Goal: Communication & Community: Answer question/provide support

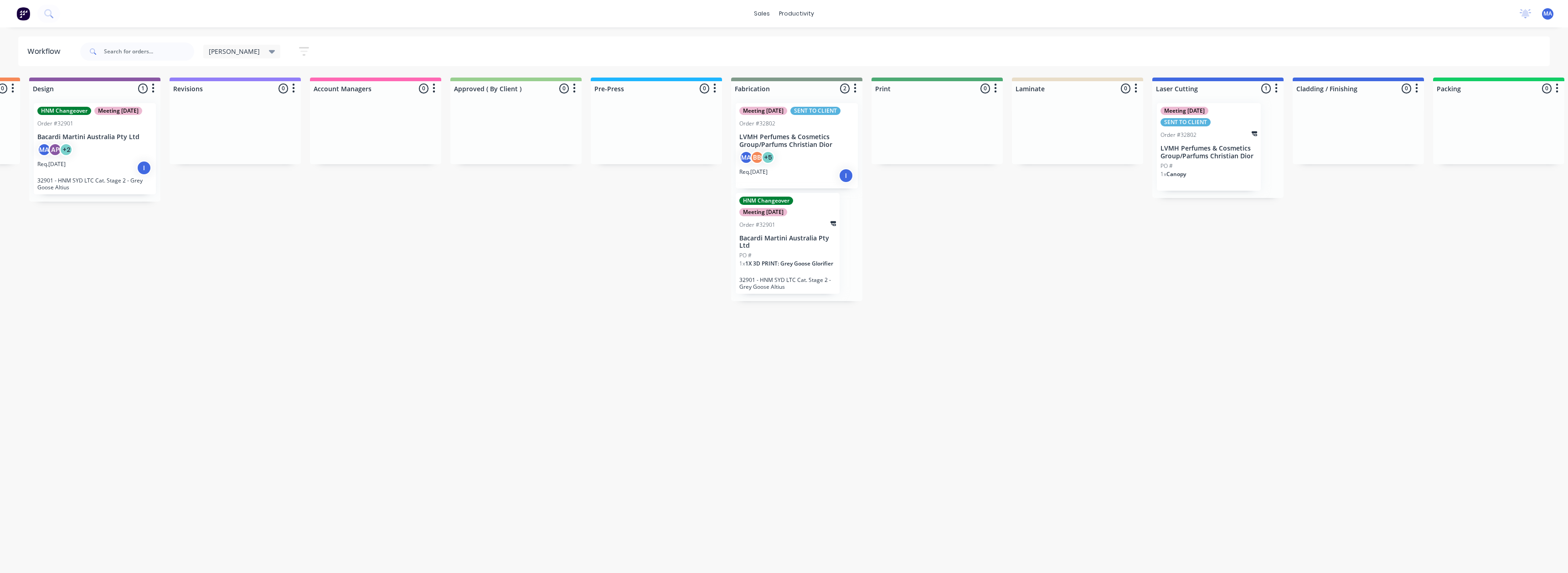
scroll to position [0, 273]
click at [794, 167] on div "MA BB + 5" at bounding box center [794, 159] width 115 height 18
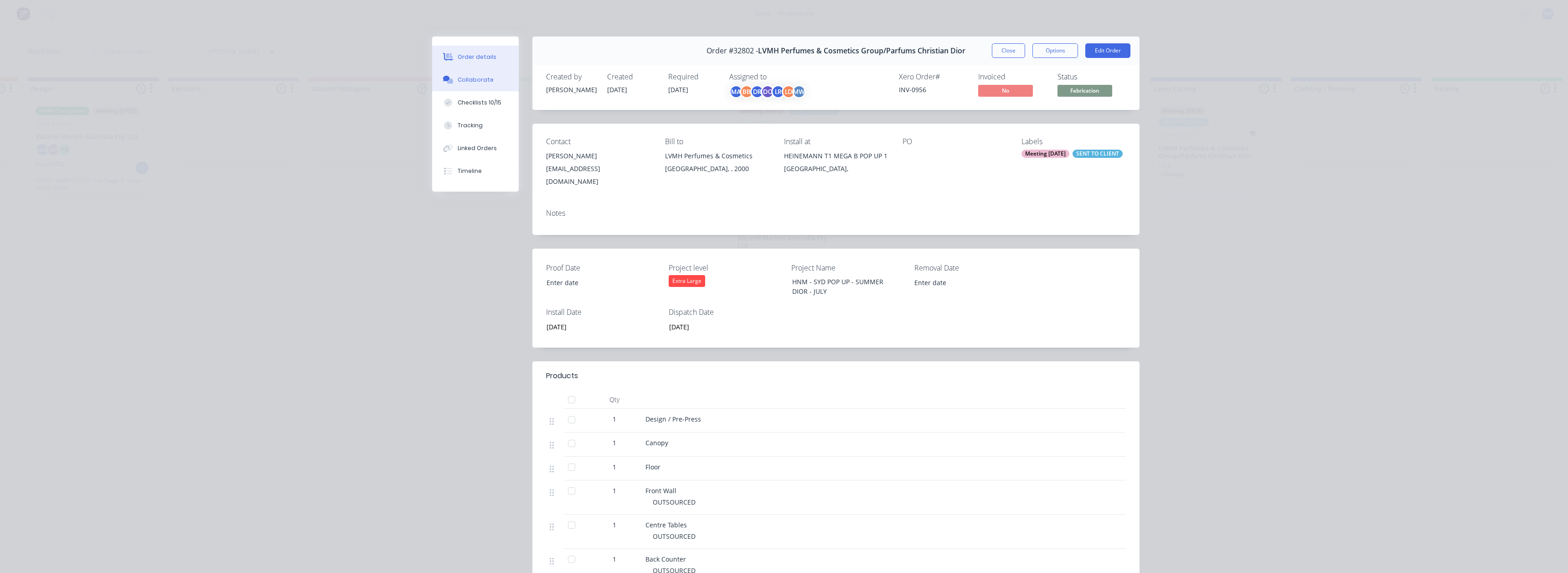
click at [481, 74] on button "Collaborate" at bounding box center [475, 80] width 86 height 23
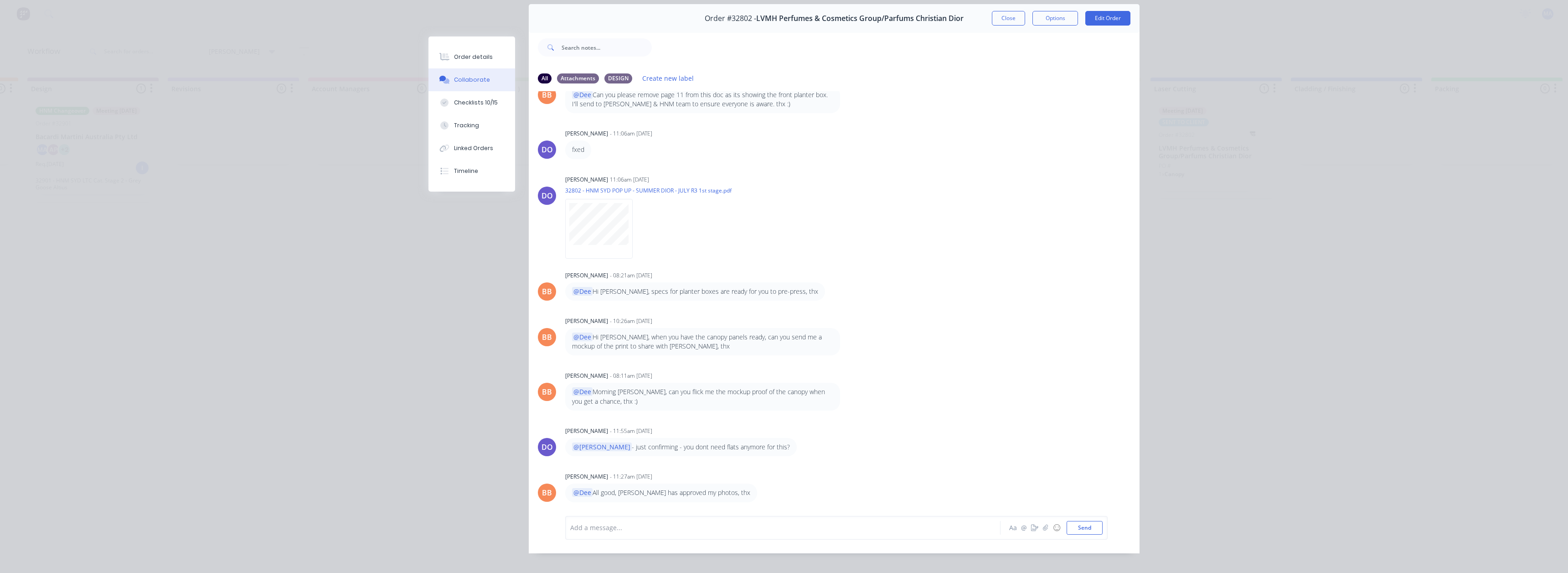
scroll to position [49, 0]
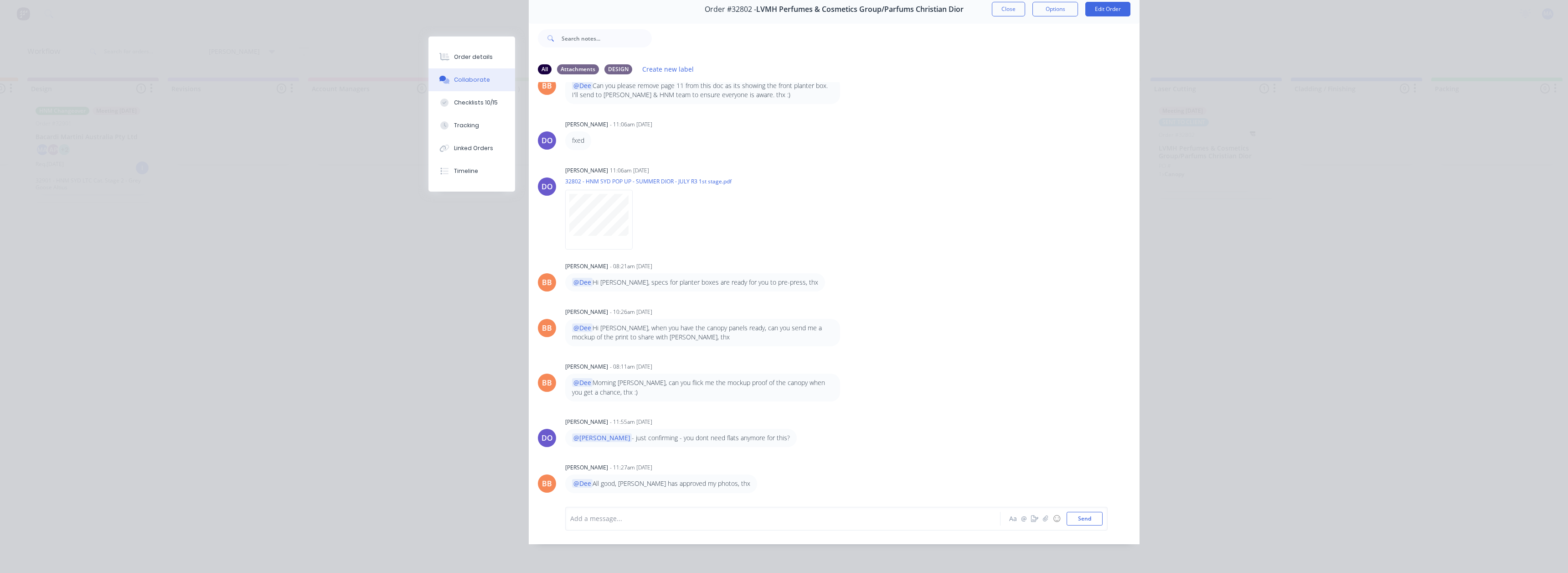
click at [1310, 199] on div "Order details Collaborate Checklists 10/15 Tracking Linked Orders Timeline Orde…" at bounding box center [784, 286] width 1568 height 573
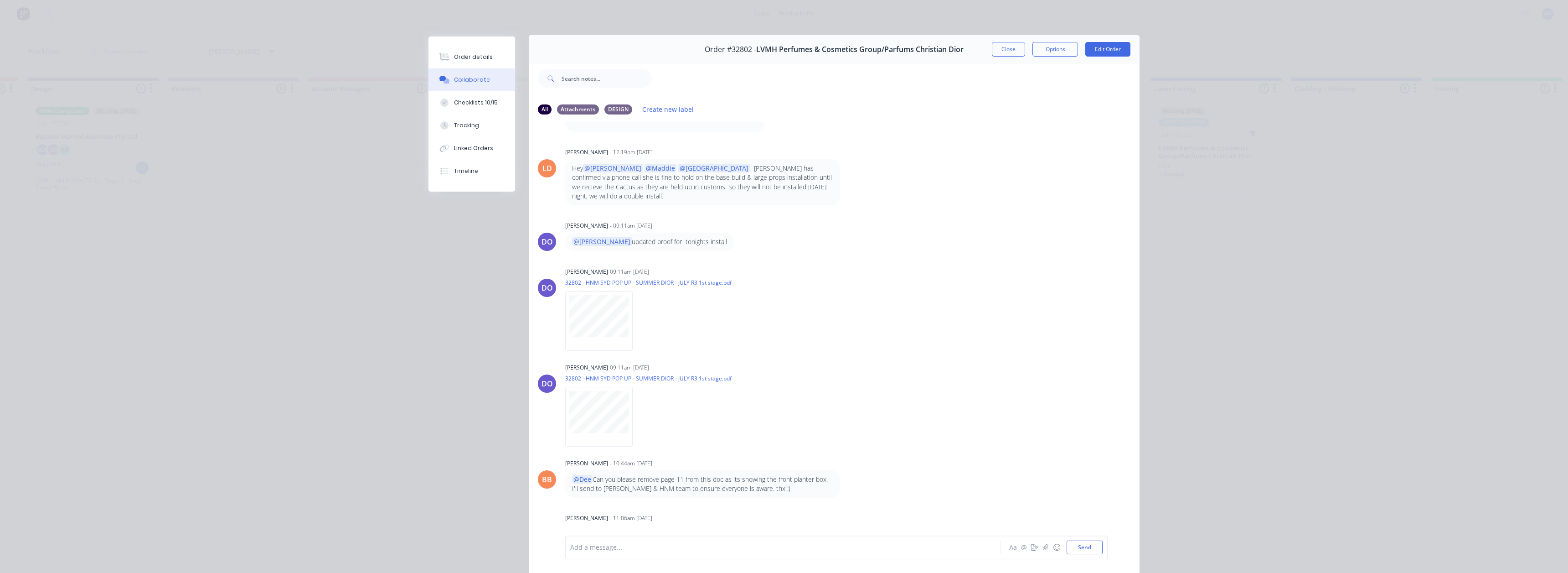
scroll to position [0, 0]
click at [1003, 56] on button "Close" at bounding box center [1009, 50] width 34 height 14
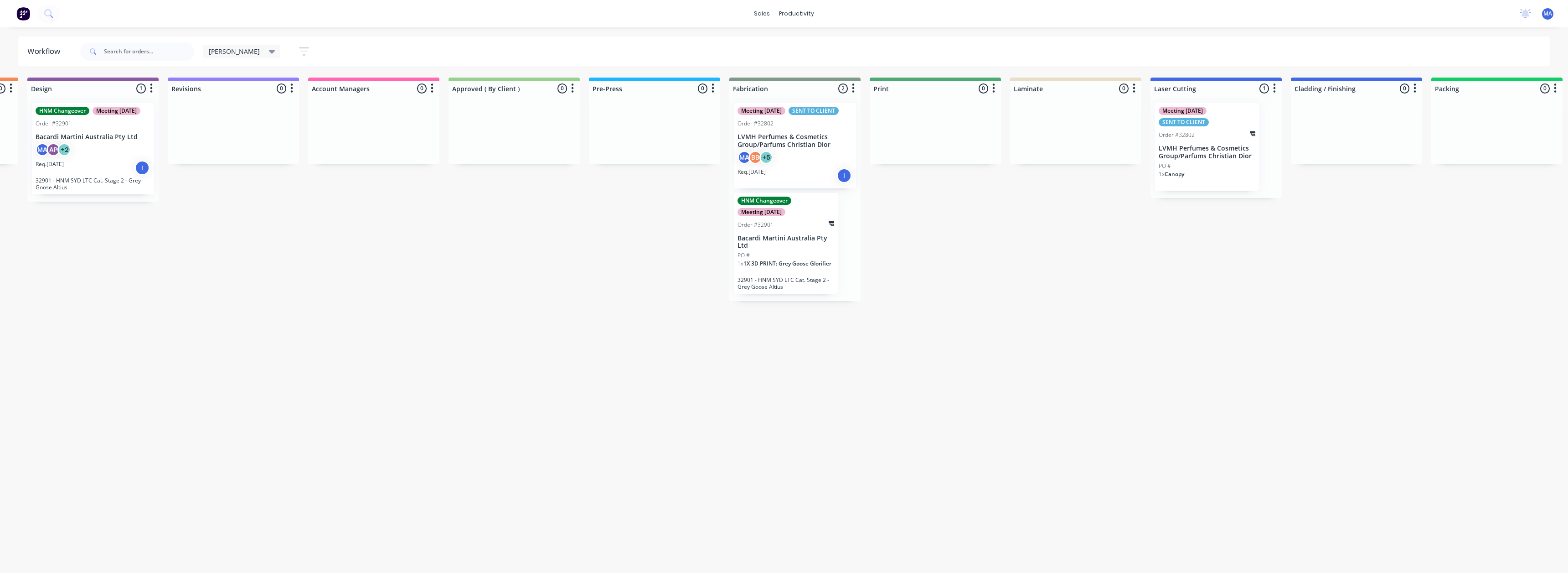
click at [774, 252] on div "PO #" at bounding box center [785, 255] width 96 height 8
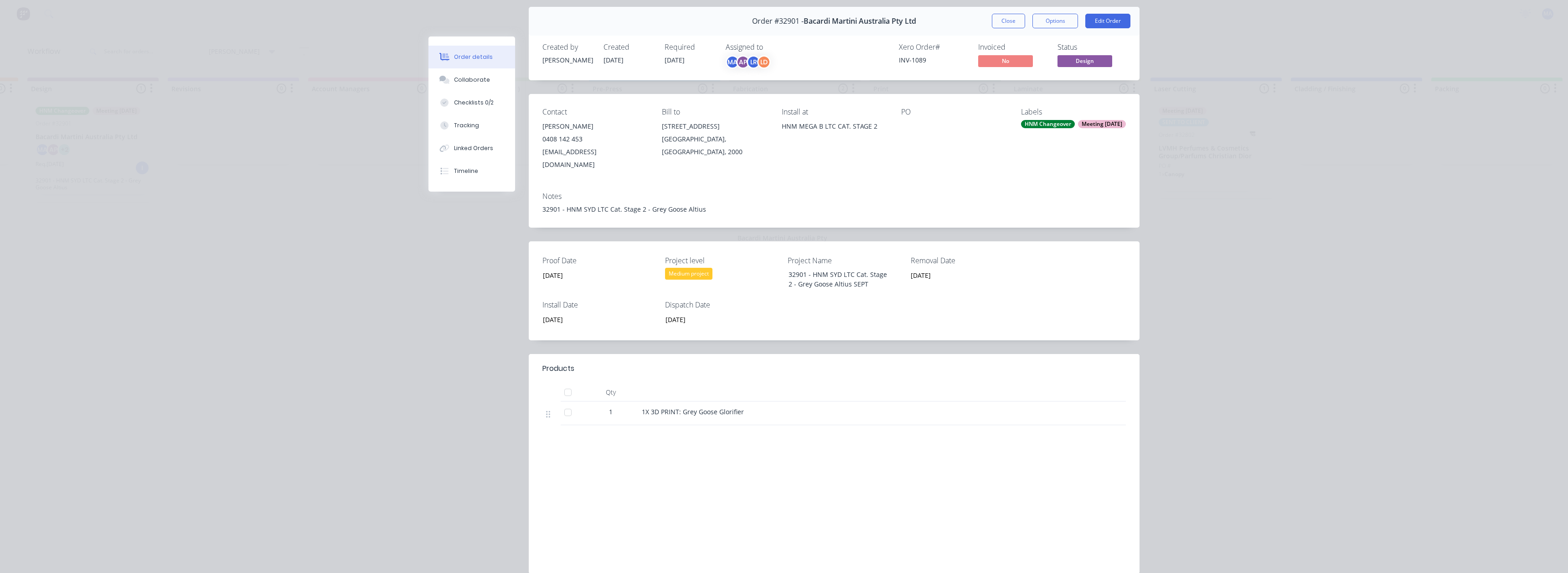
scroll to position [60, 0]
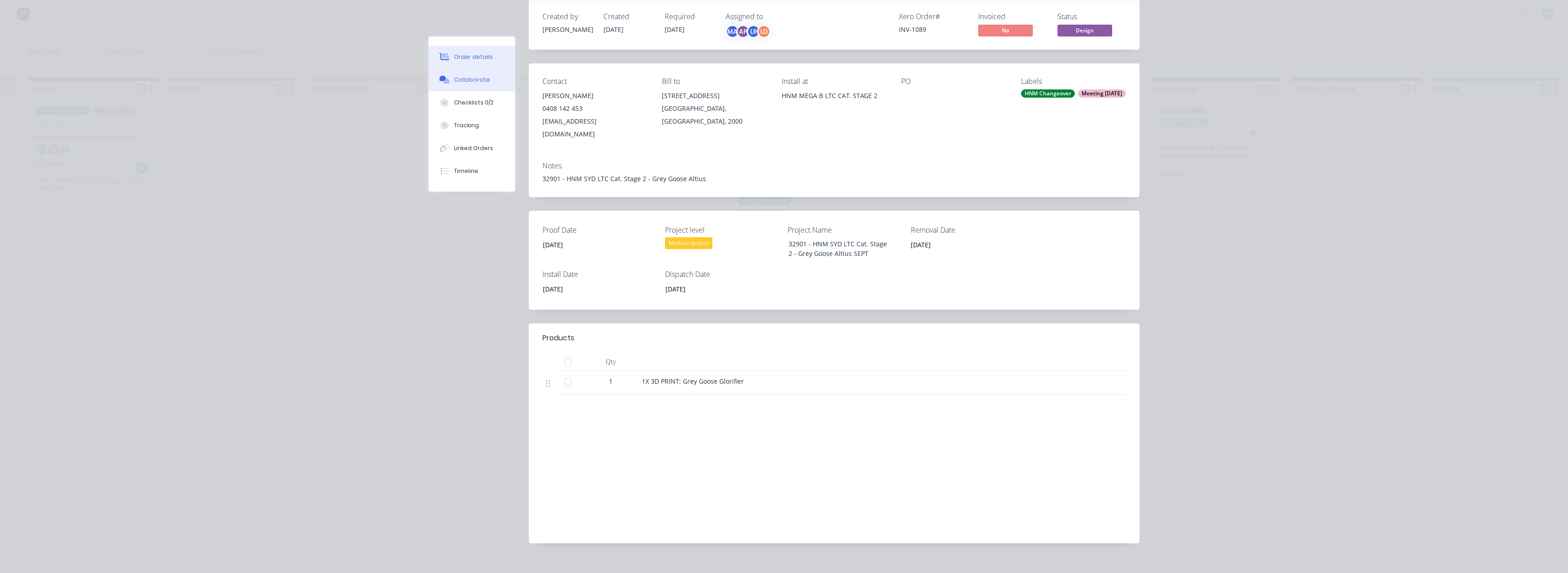
click at [476, 81] on div "Collaborate" at bounding box center [471, 80] width 36 height 8
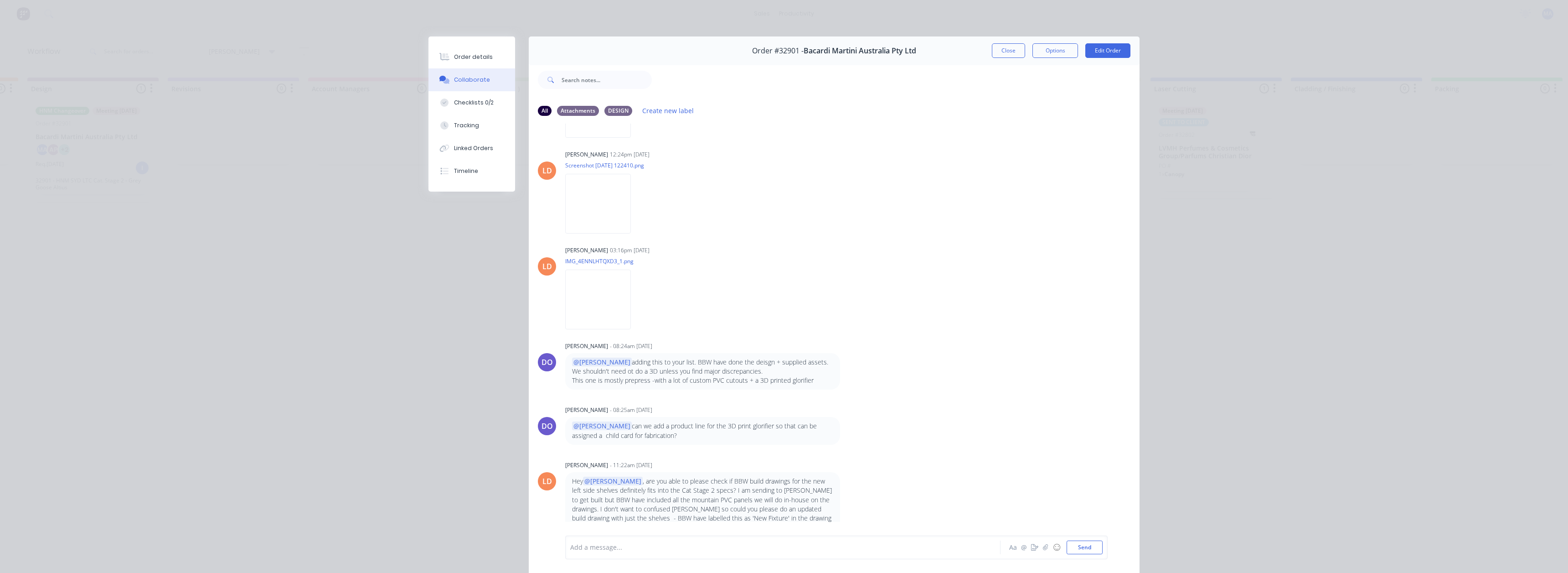
scroll to position [518, 0]
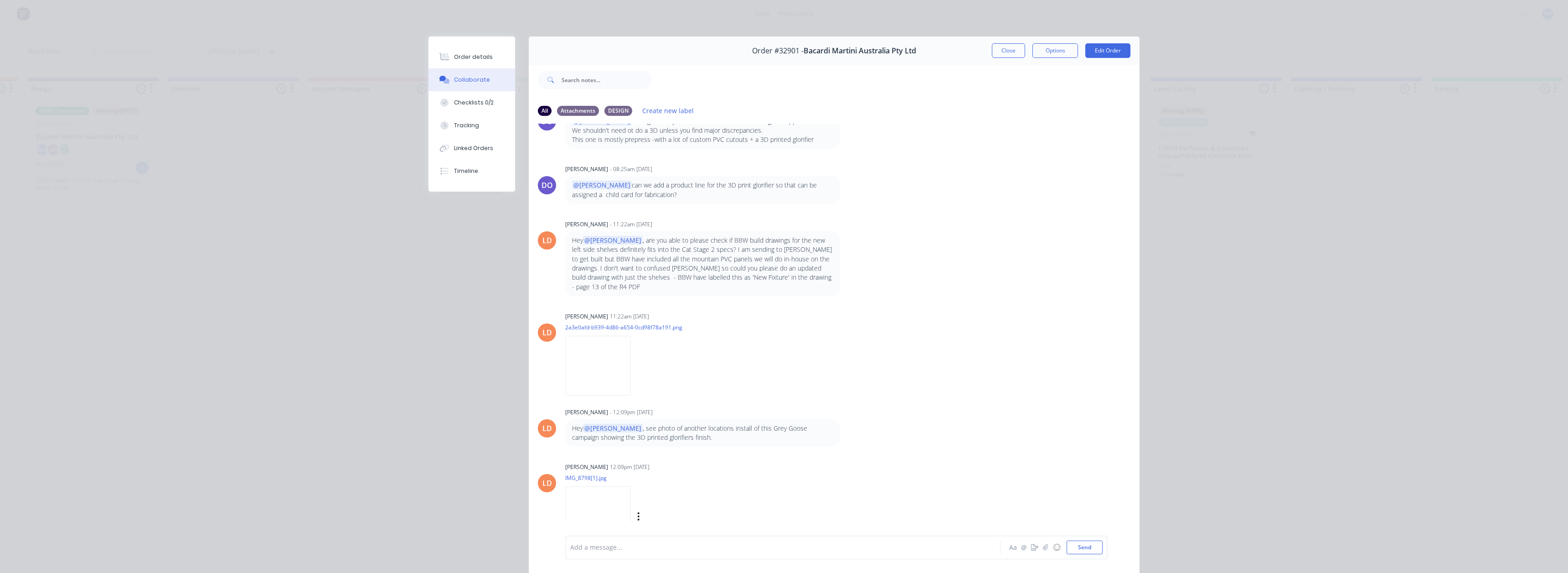
click at [611, 503] on img at bounding box center [598, 515] width 65 height 60
click at [589, 369] on img at bounding box center [598, 365] width 65 height 60
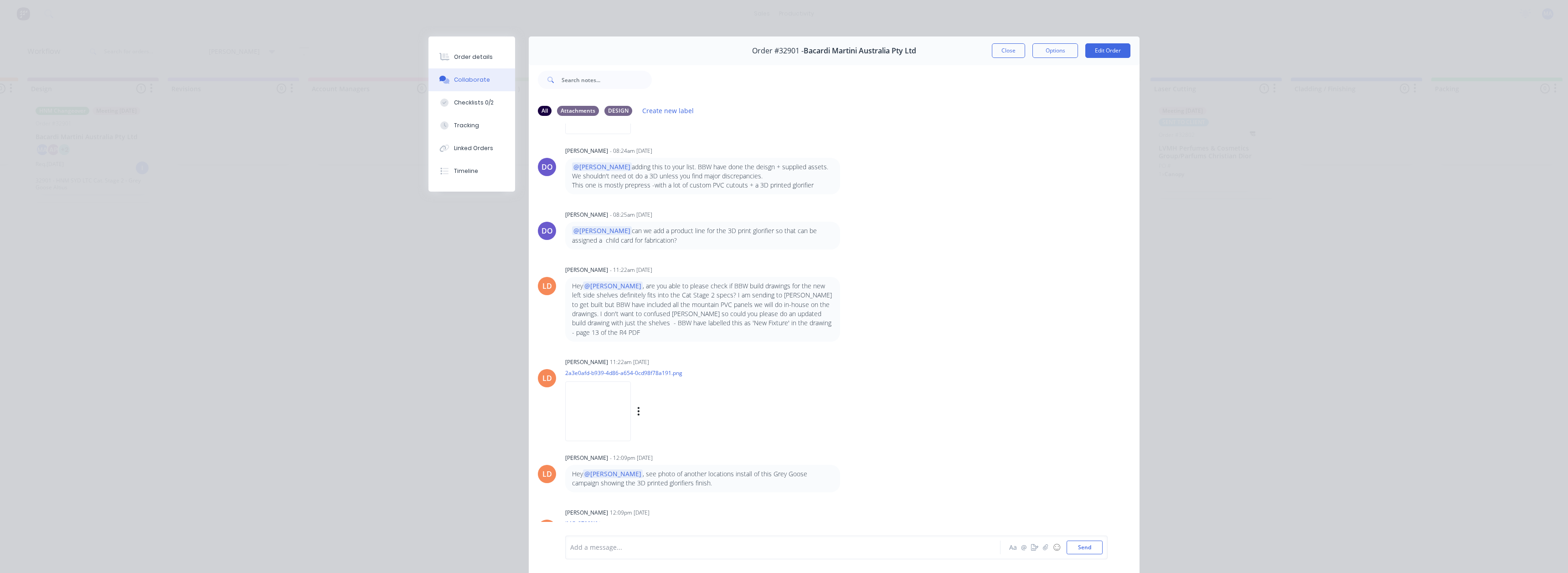
scroll to position [502, 0]
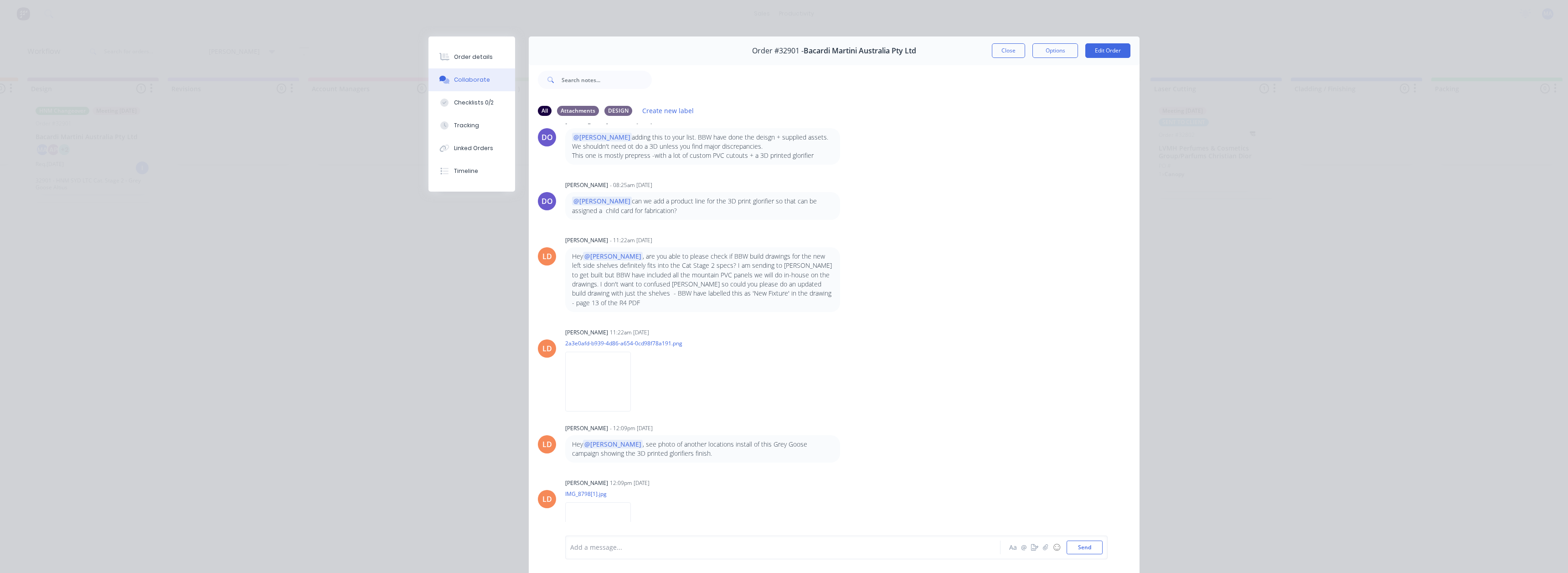
click at [590, 259] on span "@[PERSON_NAME]" at bounding box center [612, 256] width 60 height 8
click at [593, 256] on span "@[PERSON_NAME]" at bounding box center [612, 256] width 60 height 8
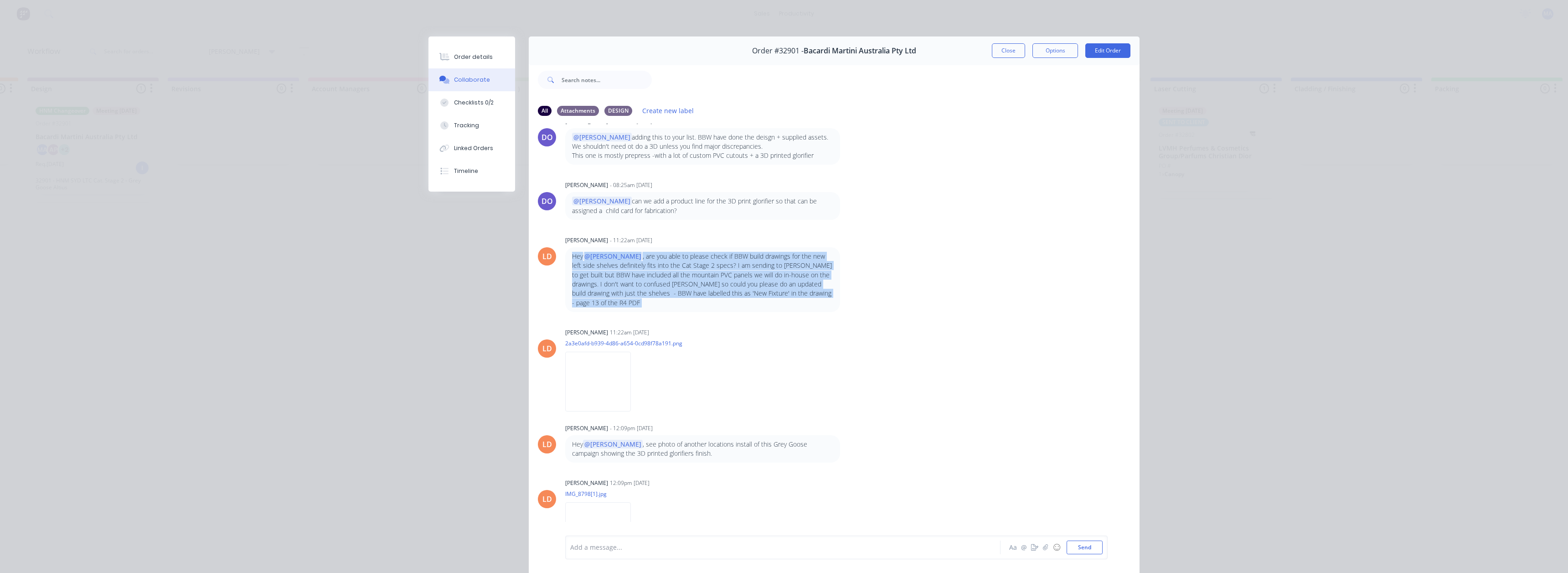
click at [593, 256] on span "@[PERSON_NAME]" at bounding box center [612, 256] width 60 height 8
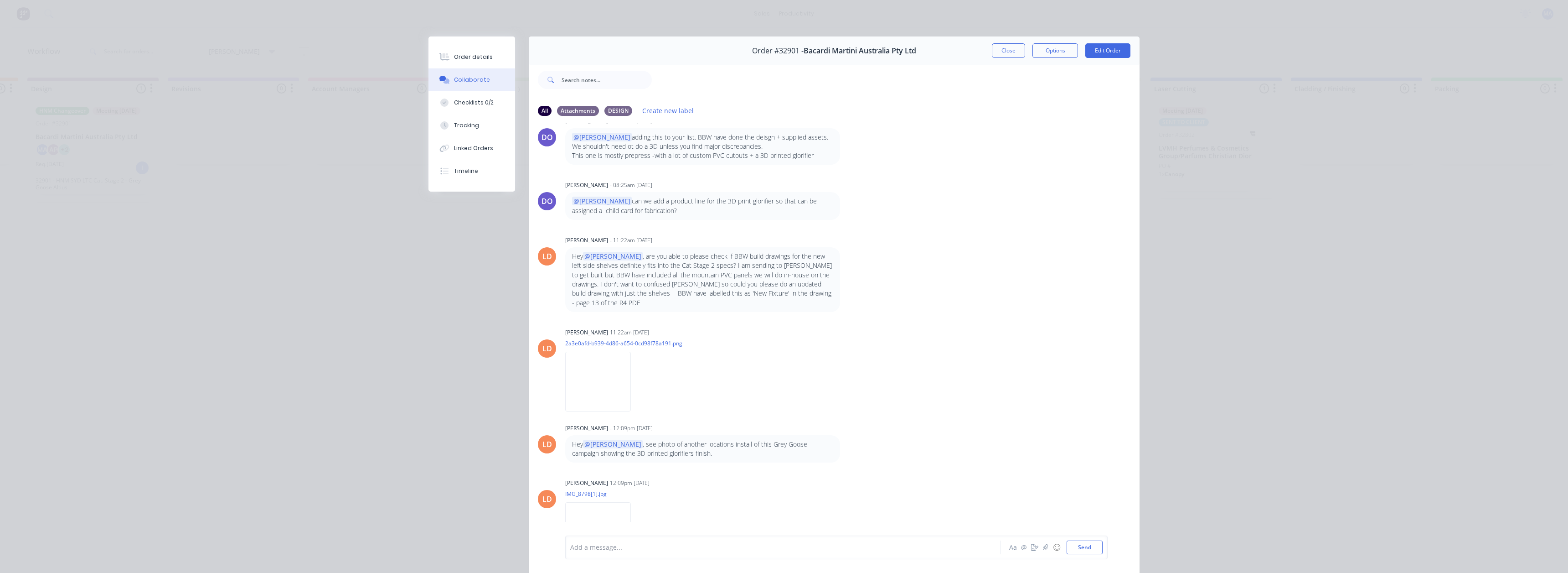
click at [722, 226] on div "LD [PERSON_NAME] 12:01pm [DATE] 29355 BAC GG ALTIUS AU-SYD MEGA B CAT STAGE 2_R…" at bounding box center [834, 329] width 611 height 411
click at [991, 59] on div "Order #32901 - Bacardi Martini Australia Pty Ltd Close Options Edit Order" at bounding box center [834, 50] width 611 height 29
click at [1008, 51] on button "Close" at bounding box center [1009, 50] width 34 height 14
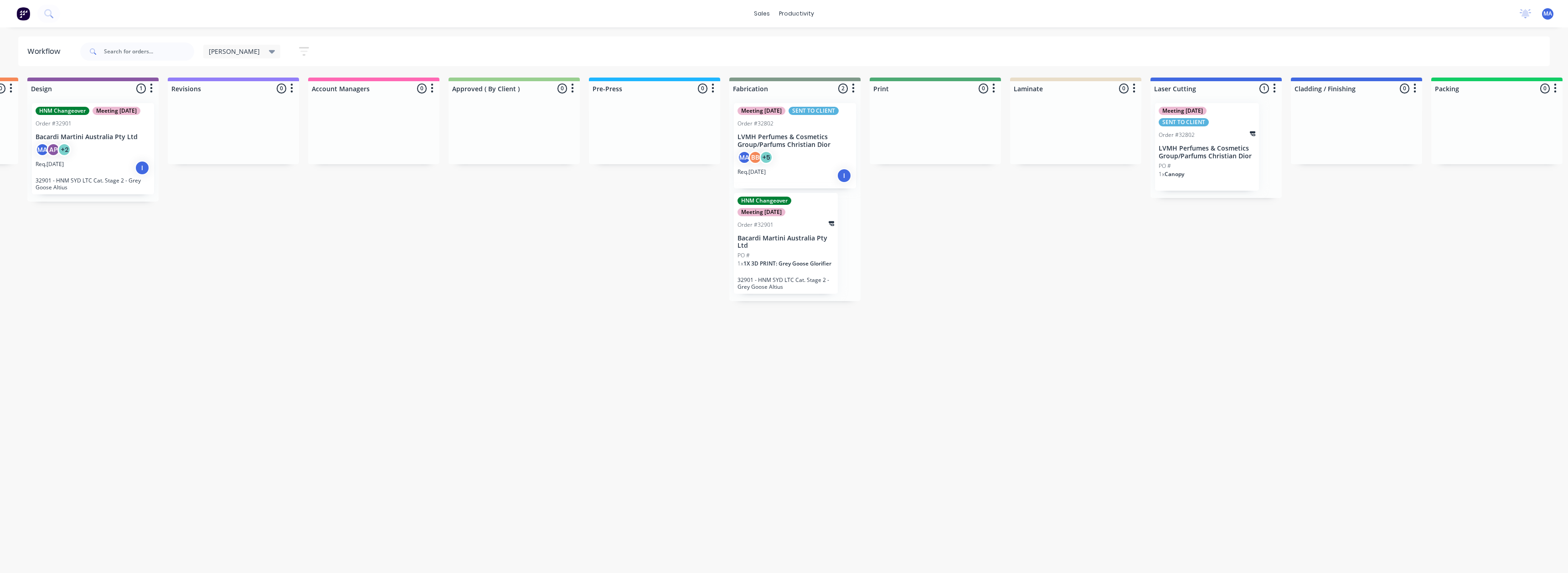
click at [244, 51] on div "[PERSON_NAME]" at bounding box center [242, 51] width 77 height 13
click at [114, 175] on div "Req. [DATE] I" at bounding box center [92, 168] width 115 height 15
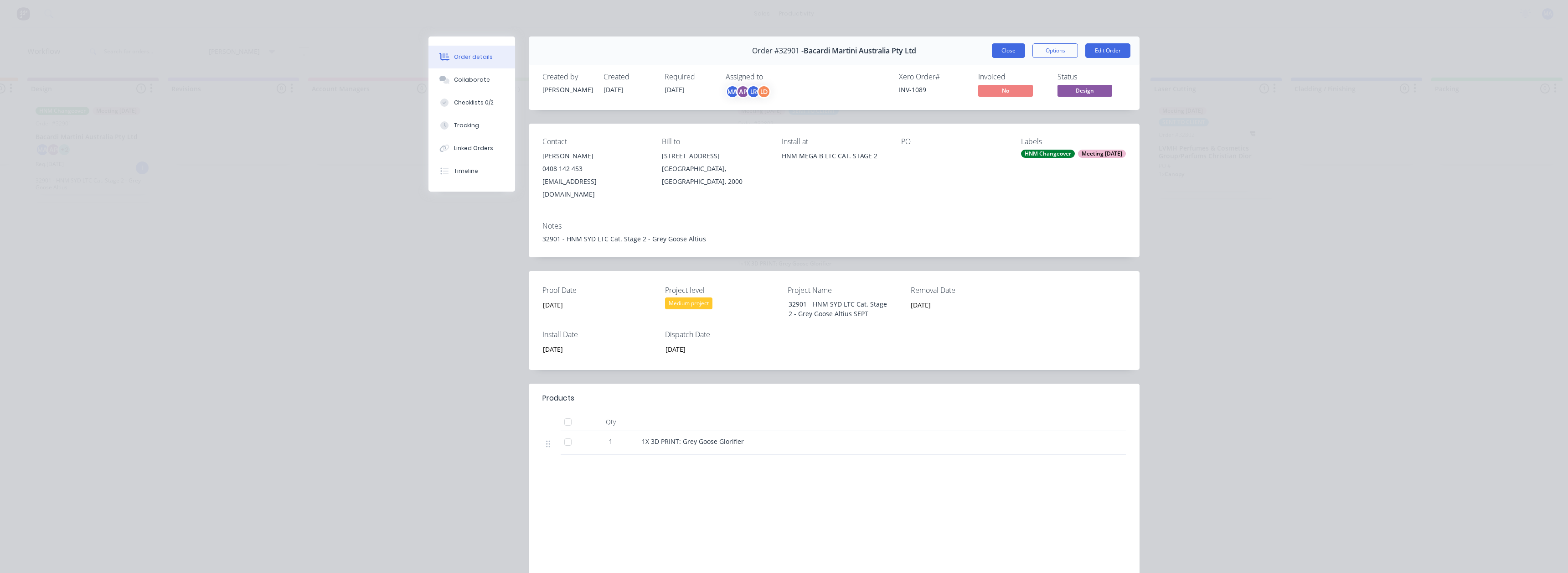
click at [992, 50] on button "Close" at bounding box center [1009, 50] width 34 height 14
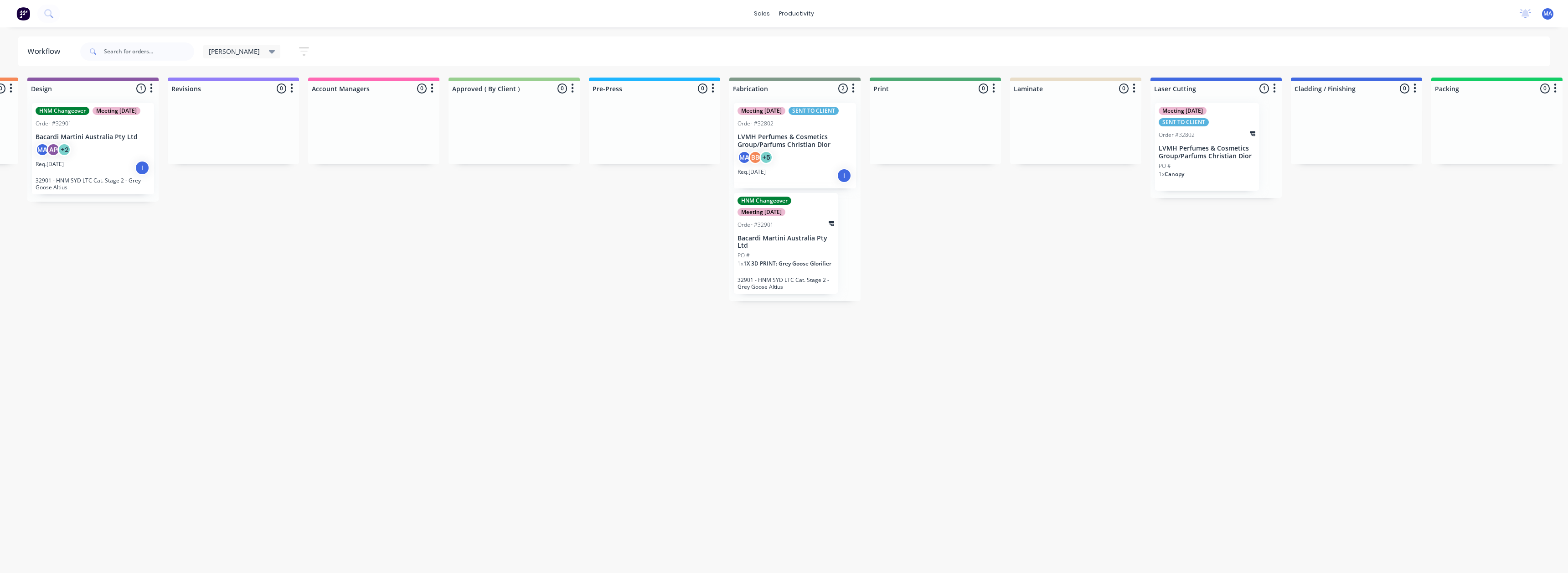
click at [1166, 153] on p "LVMH Perfumes & Cosmetics Group/Parfums Christian Dior" at bounding box center [1206, 152] width 96 height 15
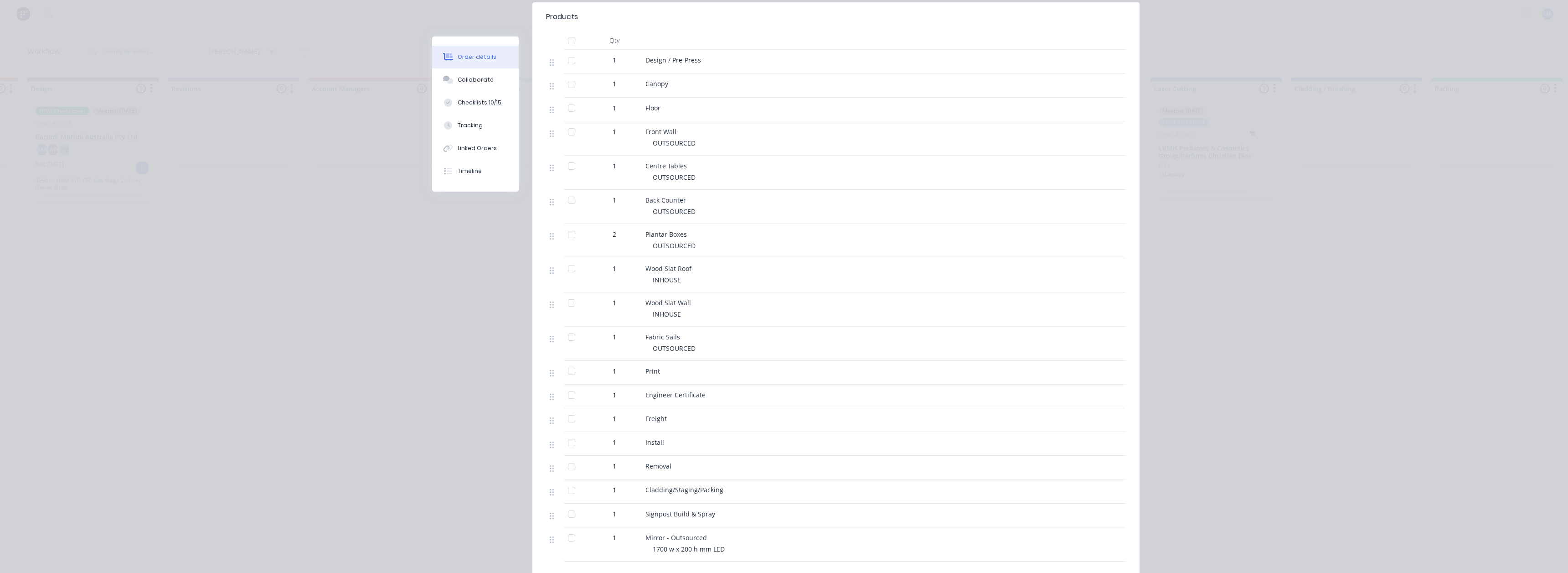
scroll to position [301, 0]
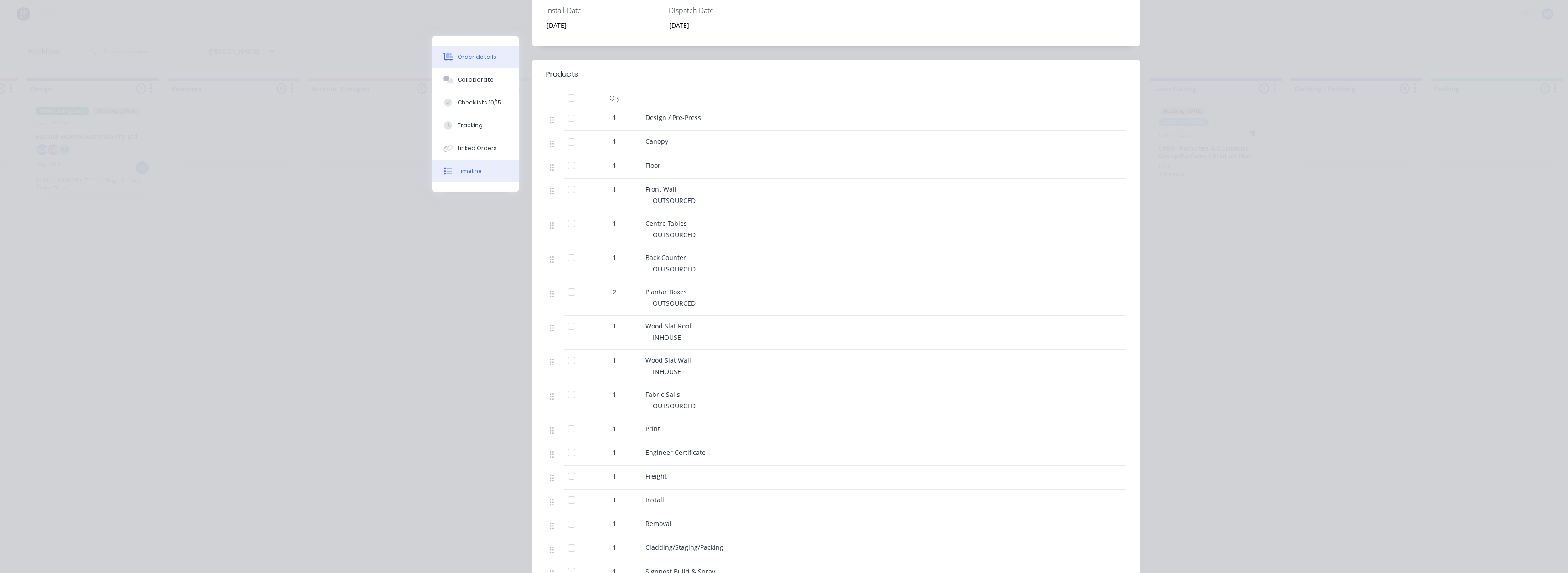
click at [482, 171] on button "Timeline" at bounding box center [475, 170] width 86 height 23
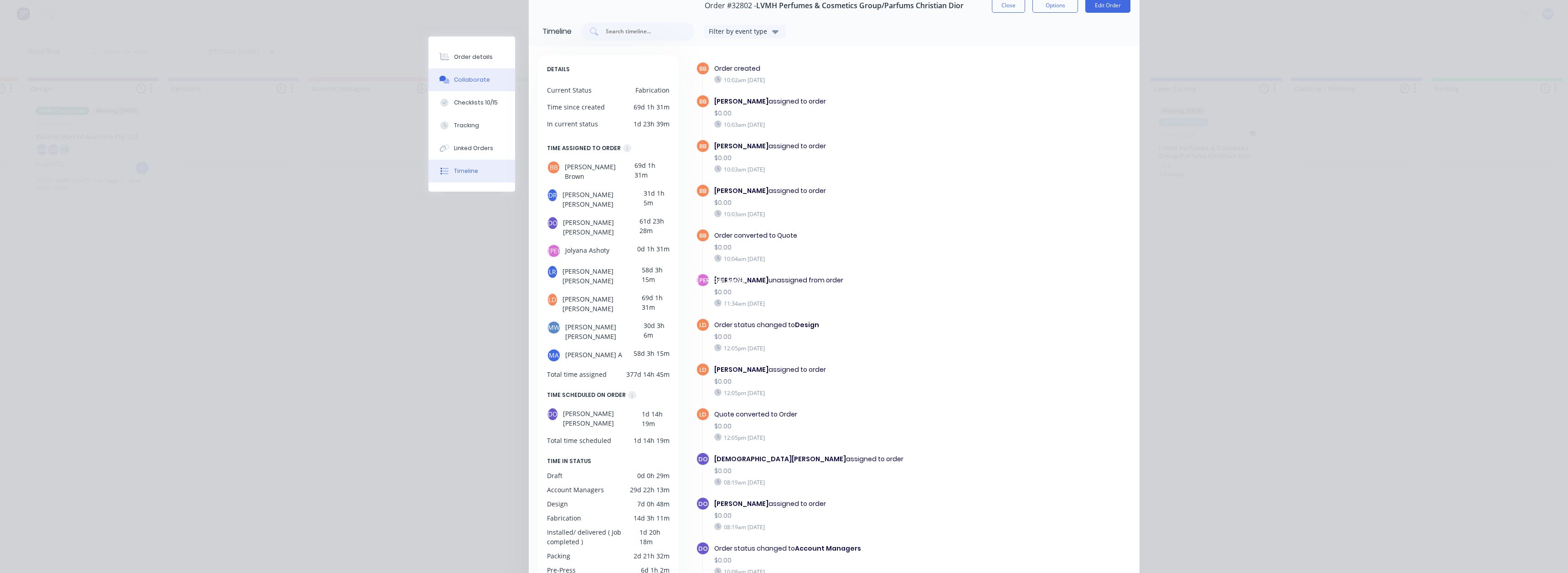
click at [482, 88] on button "Collaborate" at bounding box center [471, 80] width 86 height 23
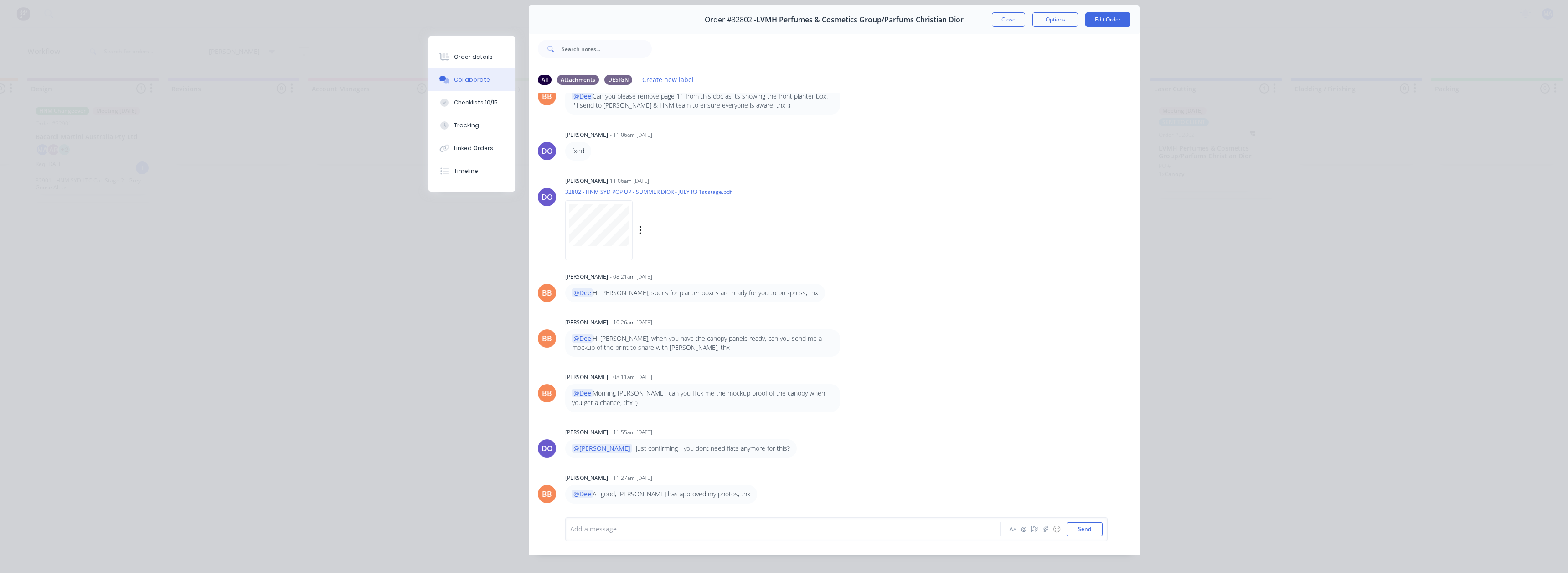
scroll to position [49, 0]
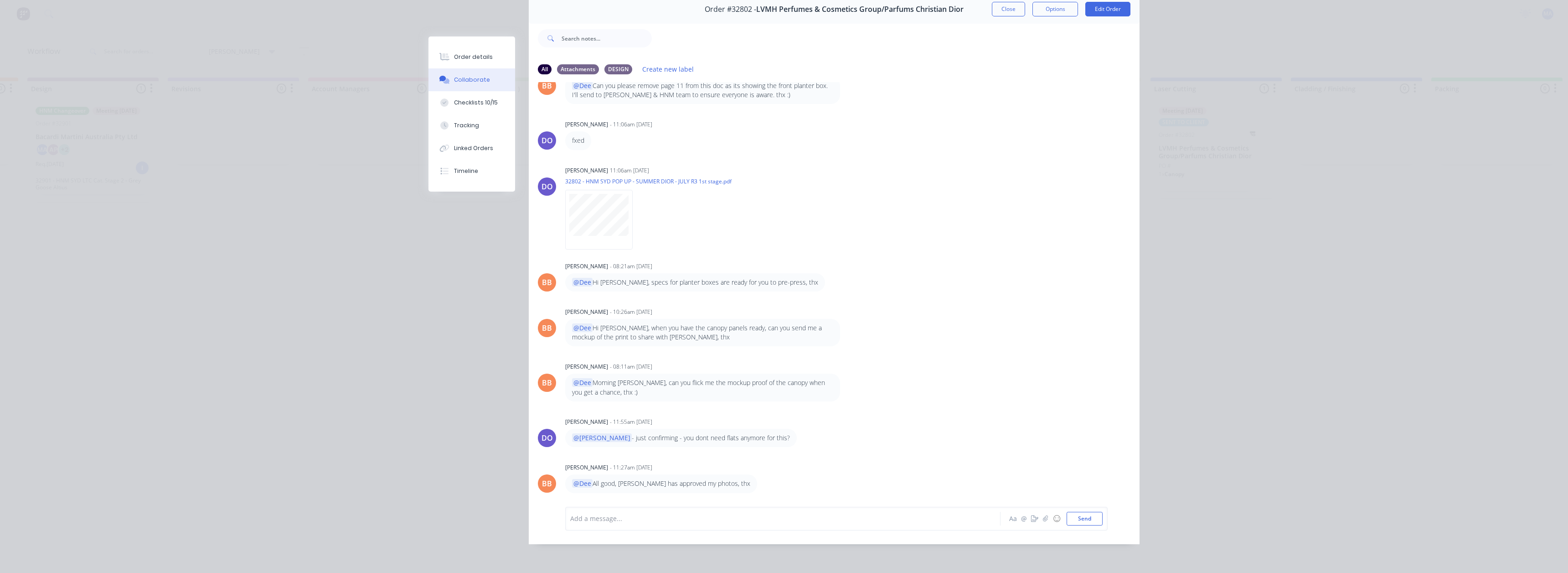
click at [1271, 34] on div "Order details Collaborate Checklists 10/15 Tracking Linked Orders Timeline Orde…" at bounding box center [784, 286] width 1568 height 573
click at [992, 3] on button "Close" at bounding box center [1009, 8] width 34 height 14
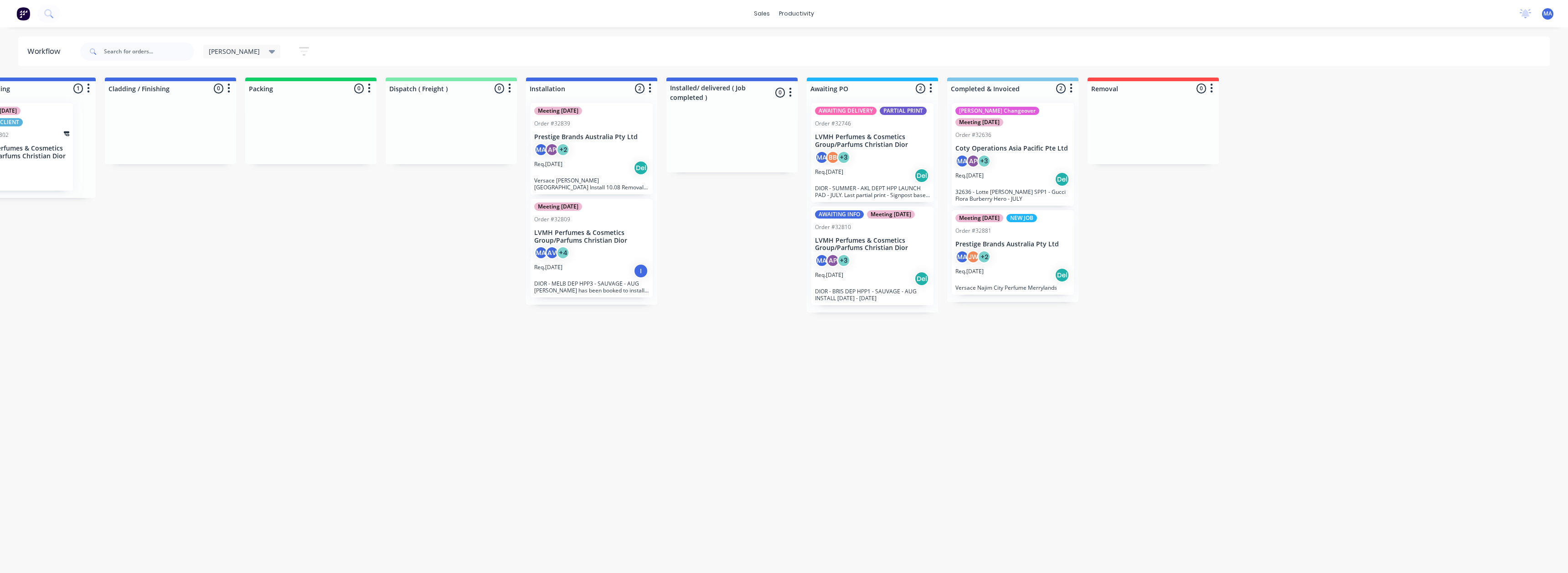
scroll to position [0, 1458]
click at [610, 167] on div "Req. [DATE] Del" at bounding box center [592, 168] width 115 height 15
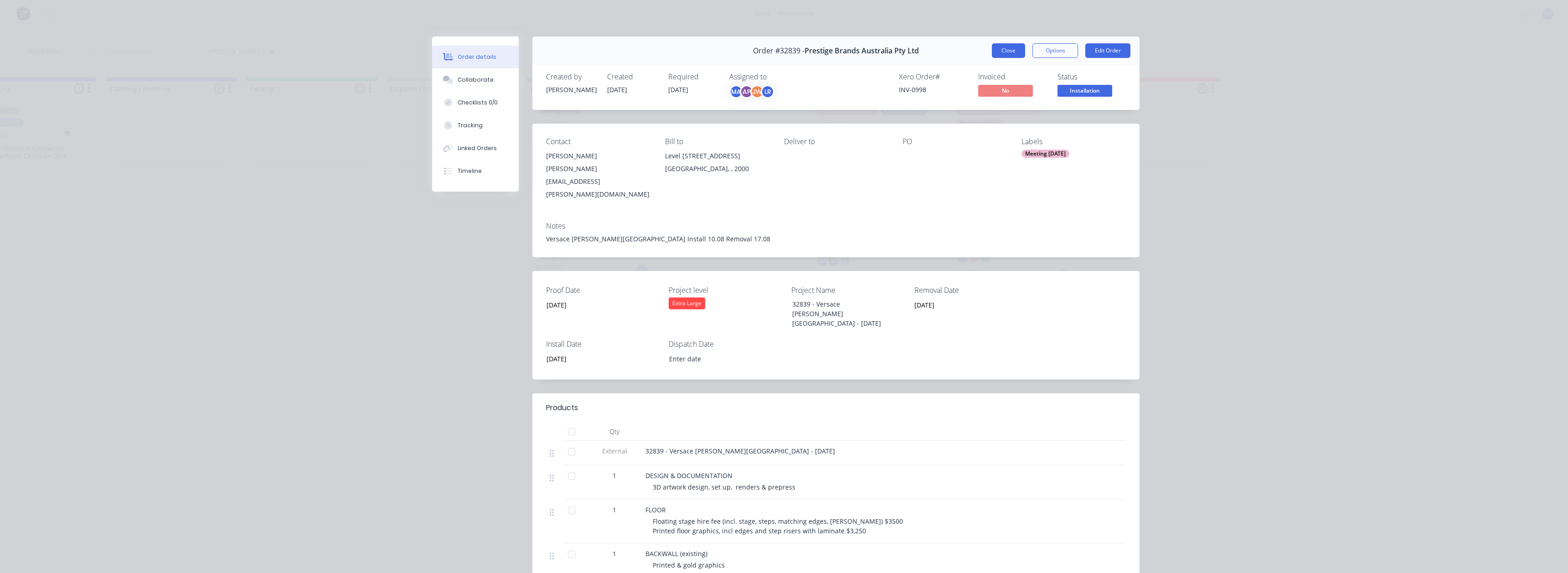
click at [1003, 50] on button "Close" at bounding box center [1009, 50] width 34 height 14
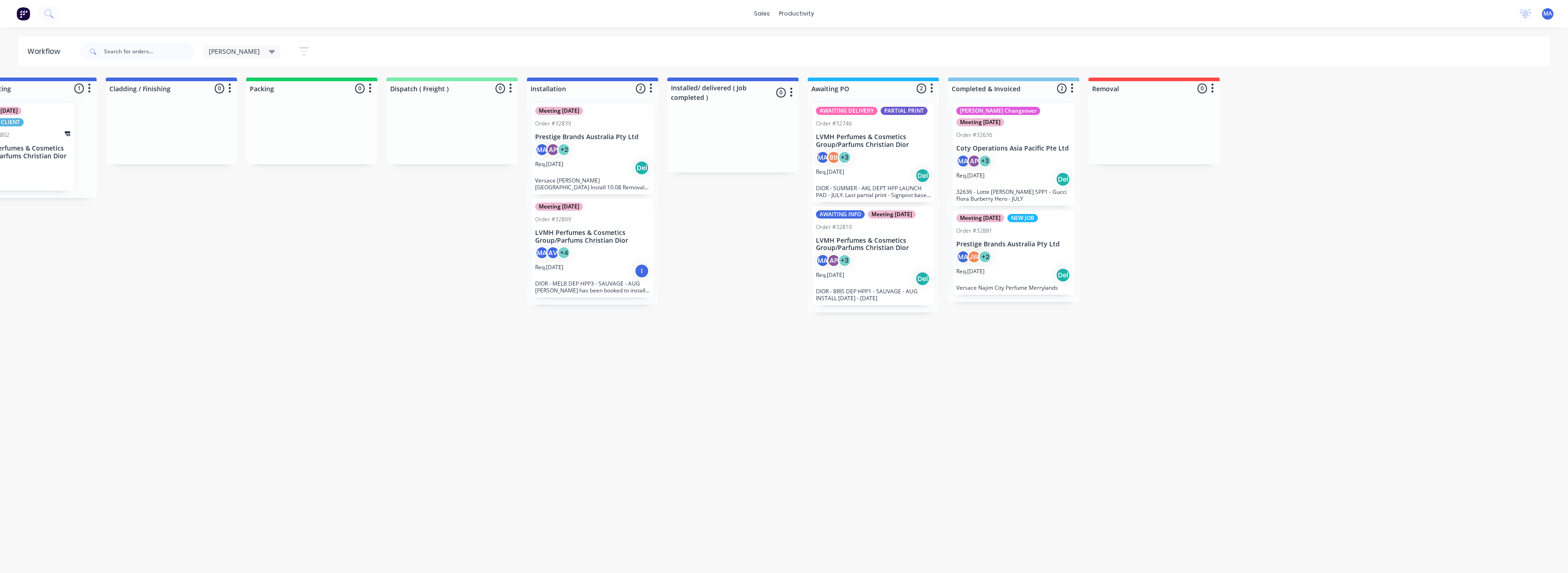
click at [718, 254] on div "Submitted 0 Sort By Created date Required date Order number Customer name Most …" at bounding box center [88, 195] width 3107 height 235
click at [719, 254] on div "Submitted 0 Sort By Created date Required date Order number Customer name Most …" at bounding box center [88, 195] width 3107 height 235
click at [721, 251] on div "Submitted 0 Sort By Created date Required date Order number Customer name Most …" at bounding box center [88, 195] width 3107 height 235
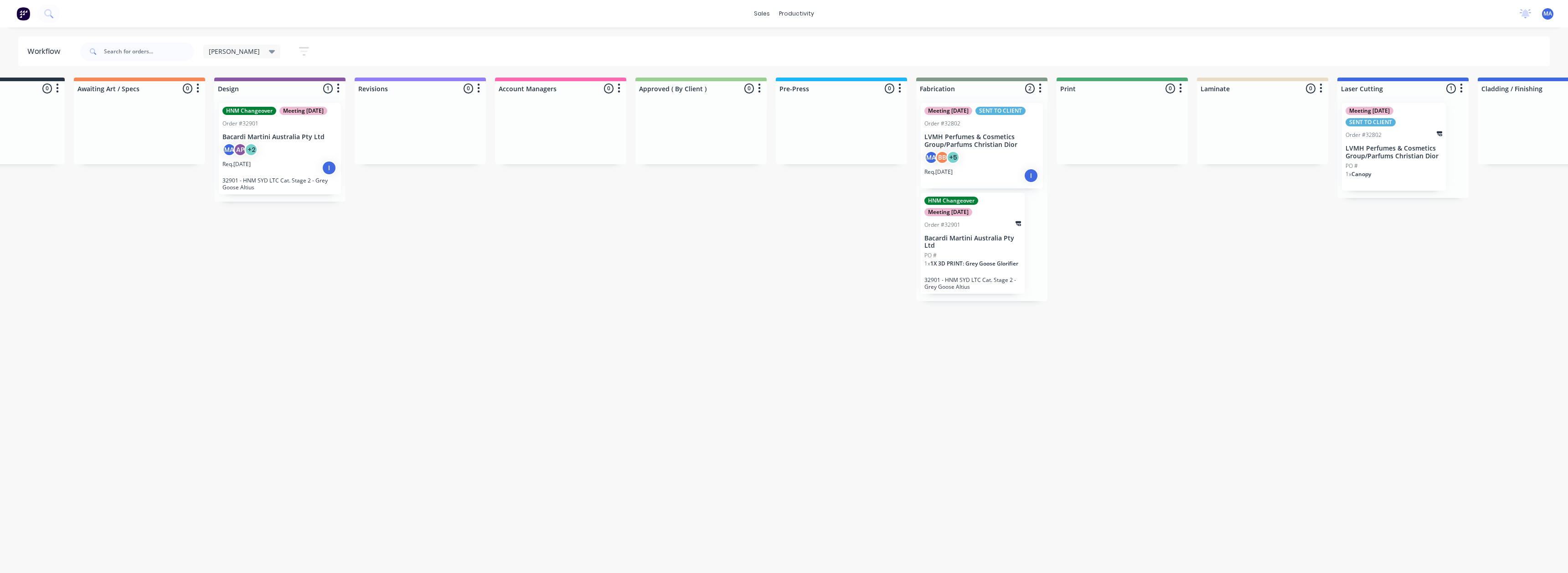
scroll to position [0, 7]
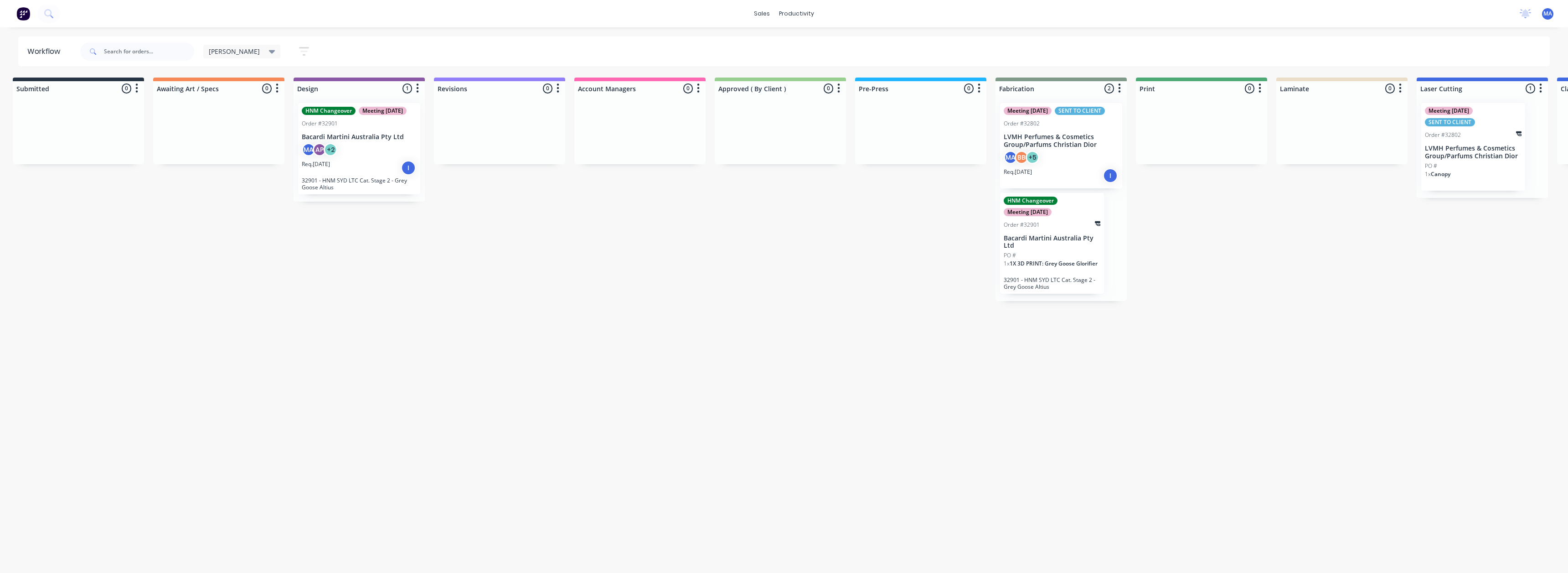
click at [1057, 264] on span "1X 3D PRINT: Grey Goose Glorifier" at bounding box center [1054, 263] width 88 height 8
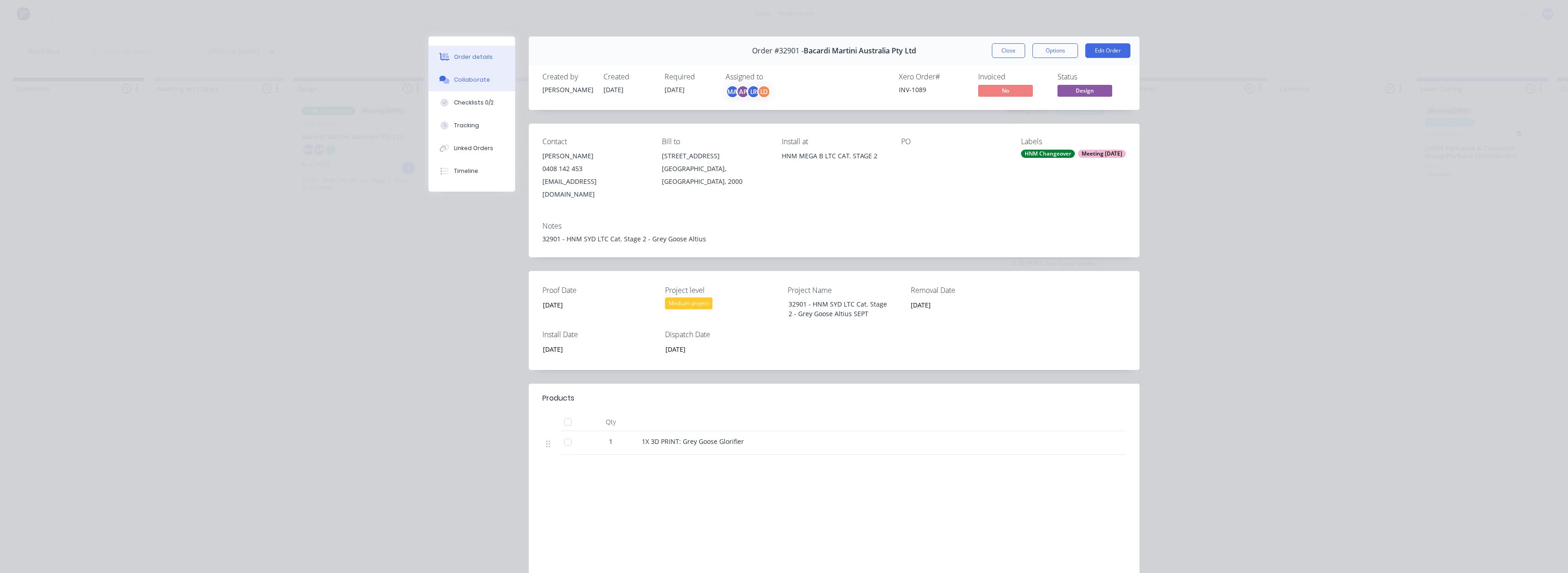
click at [481, 84] on button "Collaborate" at bounding box center [471, 80] width 86 height 23
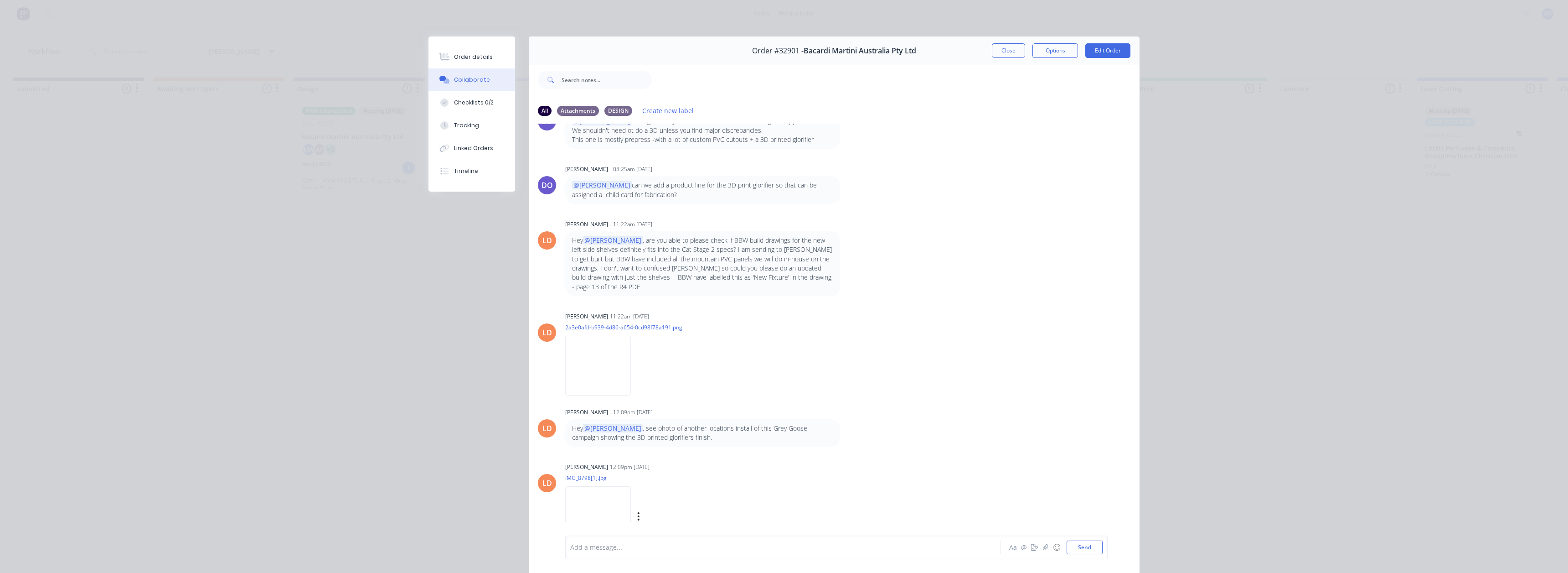
scroll to position [49, 0]
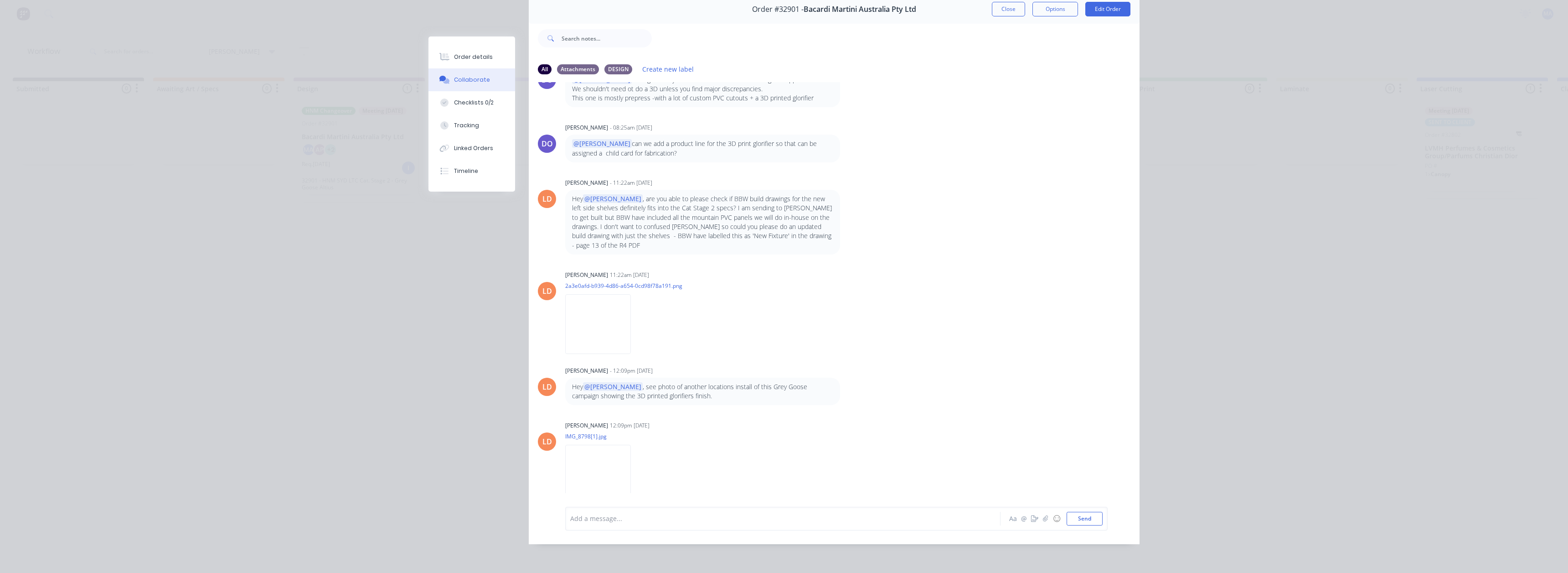
drag, startPoint x: 664, startPoint y: 379, endPoint x: 610, endPoint y: 388, distance: 54.7
click at [610, 388] on div "Hey @[PERSON_NAME] , see photo of another locations install of this Grey Goose …" at bounding box center [703, 391] width 275 height 28
drag, startPoint x: 610, startPoint y: 388, endPoint x: 611, endPoint y: 393, distance: 5.1
click at [610, 390] on div "LD [PERSON_NAME] 12:01pm [DATE] 29355 BAC GG ALTIUS AU-SYD MEGA B CAT STAGE 2_R…" at bounding box center [834, 288] width 611 height 411
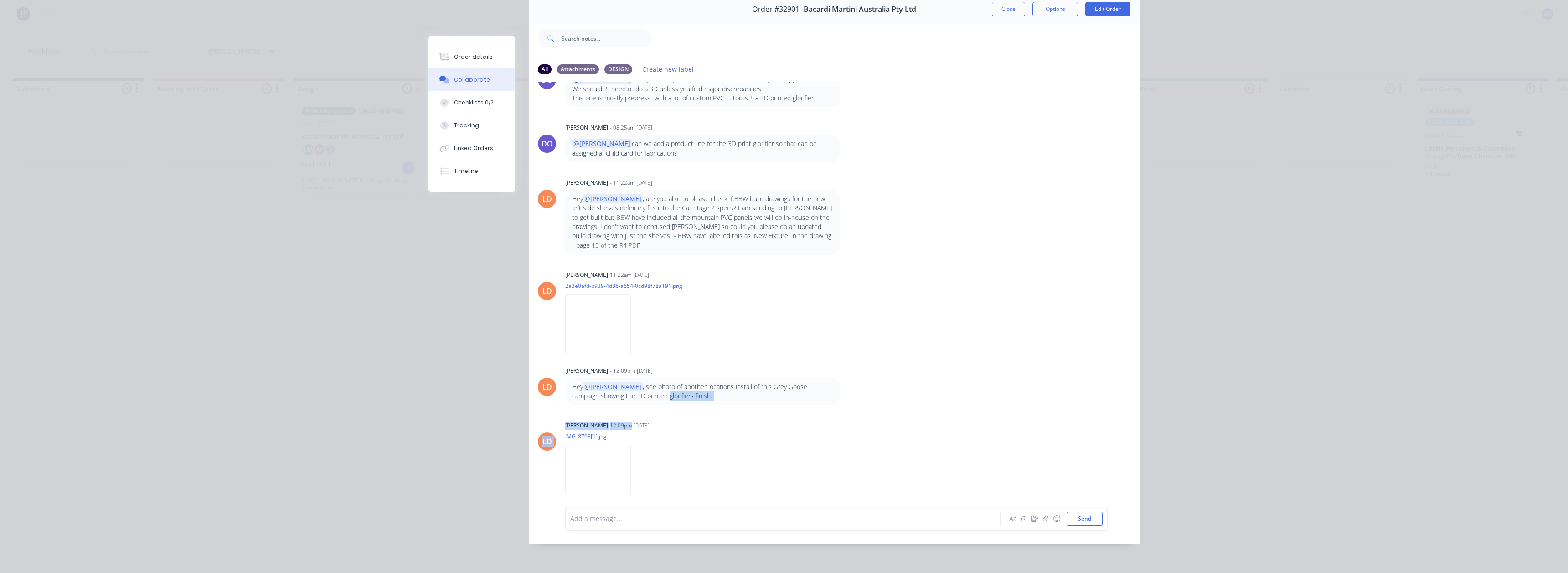
click at [691, 389] on div "Hey @[PERSON_NAME] , see photo of another locations install of this Grey Goose …" at bounding box center [703, 391] width 275 height 28
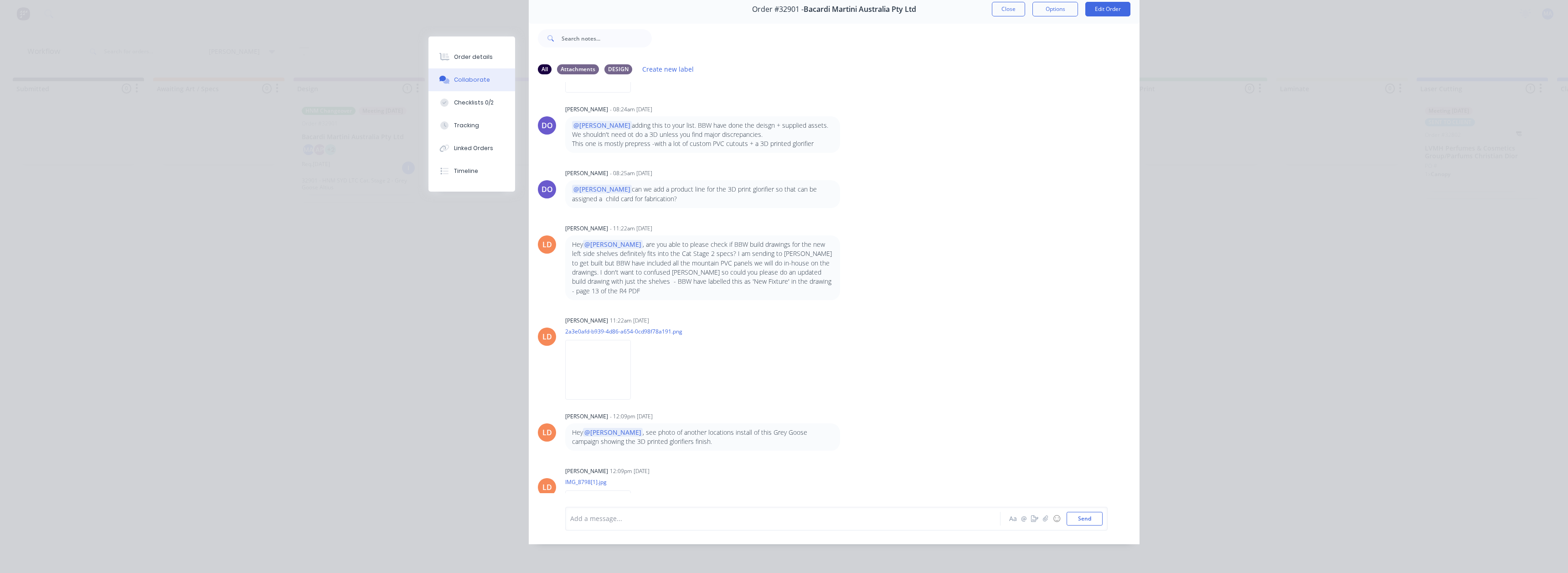
click at [619, 466] on div "12:09pm [DATE]" at bounding box center [629, 471] width 39 height 8
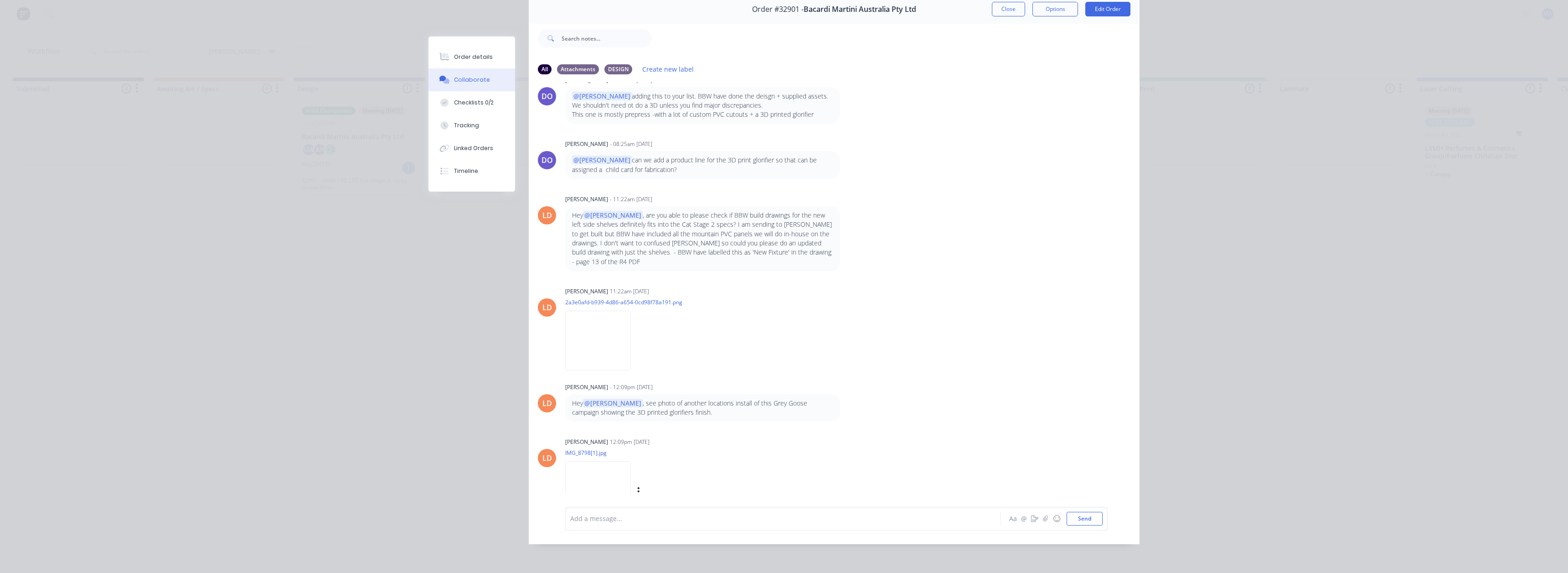
scroll to position [518, 0]
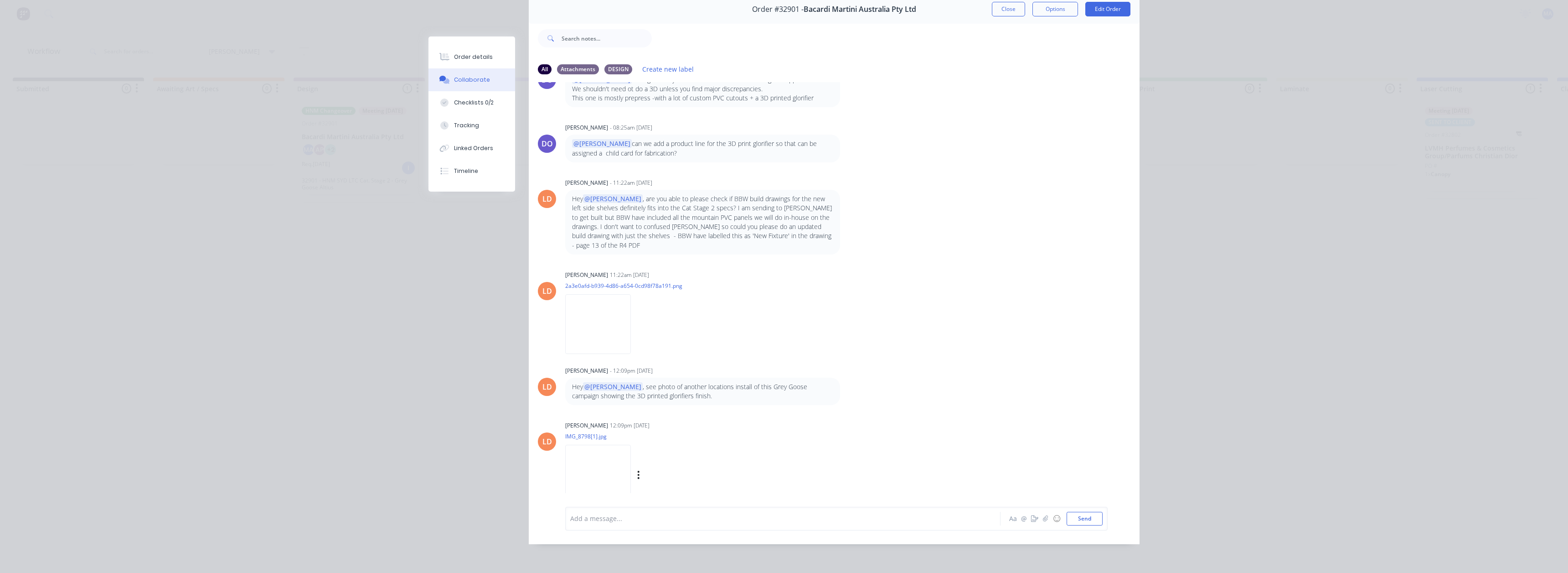
click at [620, 448] on img at bounding box center [598, 474] width 65 height 60
click at [593, 455] on img at bounding box center [598, 474] width 65 height 60
